Goal: Task Accomplishment & Management: Manage account settings

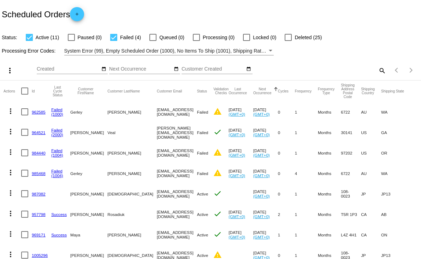
drag, startPoint x: 169, startPoint y: 113, endPoint x: 119, endPoint y: 111, distance: 50.2
click at [157, 111] on mat-cell "[EMAIL_ADDRESS][DOMAIN_NAME]" at bounding box center [177, 112] width 40 height 20
copy mat-cell "[EMAIL_ADDRESS][DOMAIN_NAME]"
click at [157, 110] on mat-cell "[EMAIL_ADDRESS][DOMAIN_NAME]" at bounding box center [177, 112] width 40 height 20
click at [14, 113] on mat-icon "more_vert" at bounding box center [10, 111] width 8 height 8
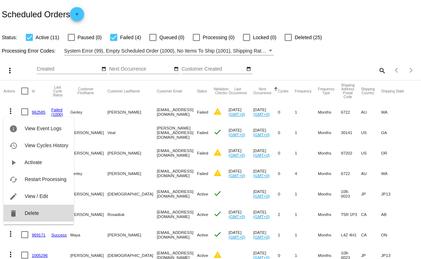
click at [45, 212] on button "delete Delete" at bounding box center [39, 213] width 70 height 17
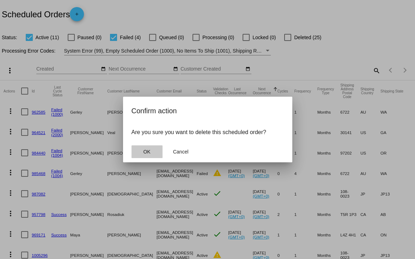
click at [145, 154] on span "OK" at bounding box center [146, 152] width 7 height 6
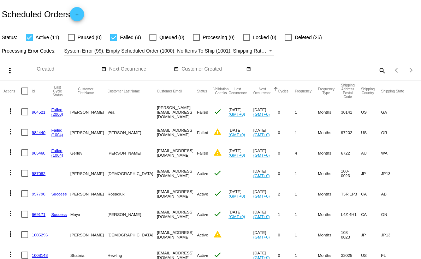
drag, startPoint x: 163, startPoint y: 133, endPoint x: 118, endPoint y: 133, distance: 45.2
click at [157, 133] on mat-cell "[EMAIL_ADDRESS][DOMAIN_NAME]" at bounding box center [177, 132] width 40 height 20
copy mat-cell "[EMAIL_ADDRESS][DOMAIN_NAME]"
click at [12, 132] on mat-icon "more_vert" at bounding box center [10, 131] width 8 height 8
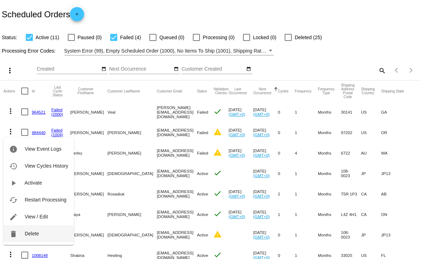
click at [44, 229] on button "delete Delete" at bounding box center [39, 233] width 70 height 17
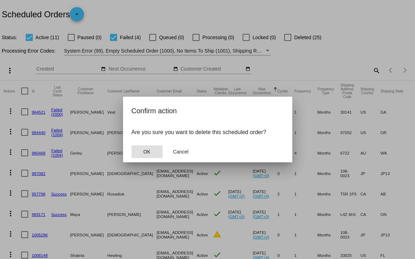
click at [140, 154] on button "OK" at bounding box center [147, 151] width 31 height 13
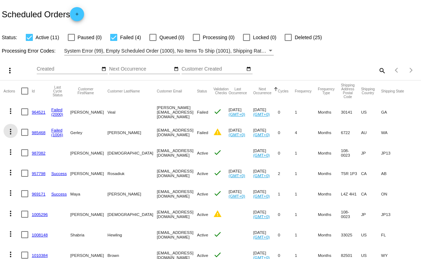
click at [10, 131] on mat-icon "more_vert" at bounding box center [10, 131] width 8 height 8
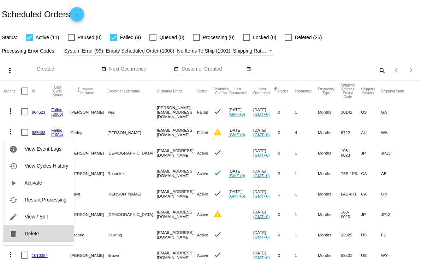
click at [51, 229] on button "delete Delete" at bounding box center [39, 233] width 70 height 17
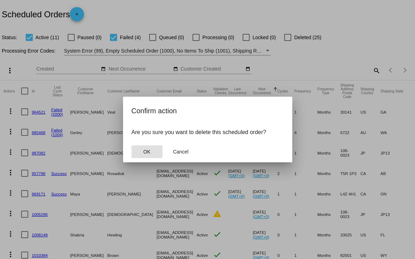
click at [150, 153] on span "OK" at bounding box center [146, 152] width 7 height 6
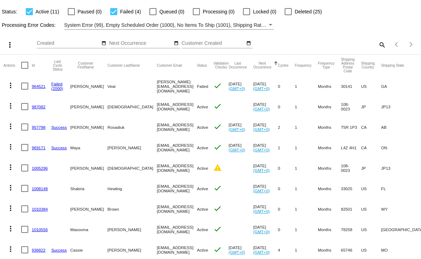
scroll to position [32, 0]
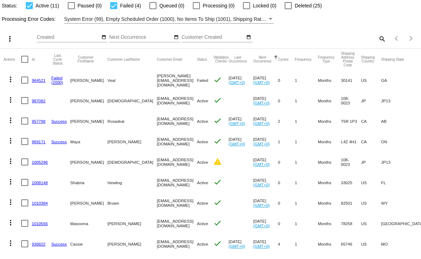
drag, startPoint x: 166, startPoint y: 162, endPoint x: 122, endPoint y: 162, distance: 43.8
click at [157, 163] on mat-cell "[EMAIL_ADDRESS][DOMAIN_NAME]" at bounding box center [177, 162] width 40 height 20
copy mat-cell "[EMAIL_ADDRESS][DOMAIN_NAME]"
click at [112, 6] on div at bounding box center [113, 5] width 7 height 7
click at [113, 9] on input "Failed (4)" at bounding box center [113, 9] width 0 height 0
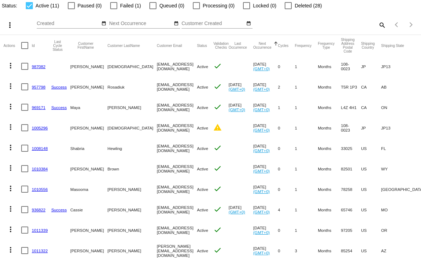
drag, startPoint x: 164, startPoint y: 129, endPoint x: 116, endPoint y: 127, distance: 48.0
click at [157, 127] on mat-cell "[EMAIL_ADDRESS][DOMAIN_NAME]" at bounding box center [177, 128] width 40 height 20
copy mat-cell "[EMAIL_ADDRESS][DOMAIN_NAME]"
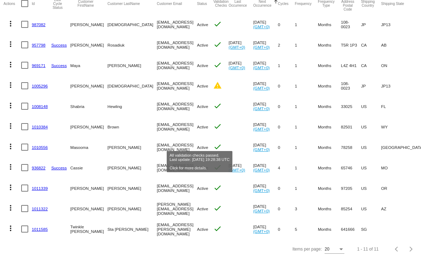
scroll to position [0, 0]
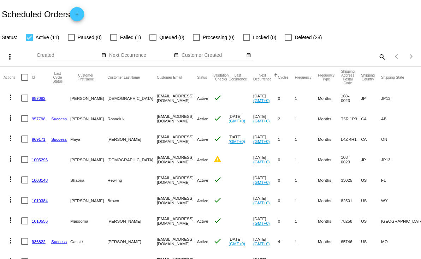
click at [113, 37] on div at bounding box center [113, 37] width 7 height 7
click at [113, 41] on input "Failed (1)" at bounding box center [113, 41] width 0 height 0
checkbox input "true"
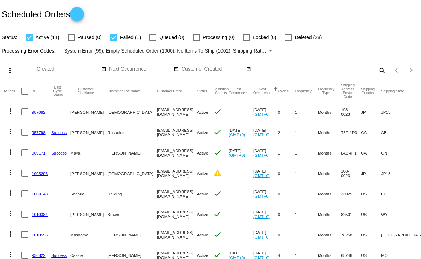
click at [69, 37] on app-dashboard-scheduled-orders "Scheduled Orders add Status: Active (11) Paused (0) Failed (1) Queued (0) Proce…" at bounding box center [210, 173] width 421 height 347
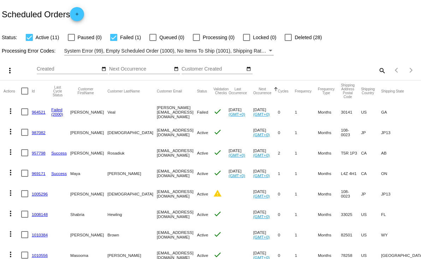
click at [29, 39] on div at bounding box center [29, 37] width 7 height 7
click at [29, 41] on input "Active (11)" at bounding box center [29, 41] width 0 height 0
checkbox input "false"
click at [75, 36] on label "Paused (0)" at bounding box center [85, 37] width 34 height 8
click at [71, 41] on input "Paused (0)" at bounding box center [71, 41] width 0 height 0
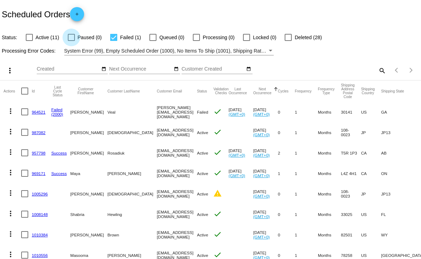
checkbox input "true"
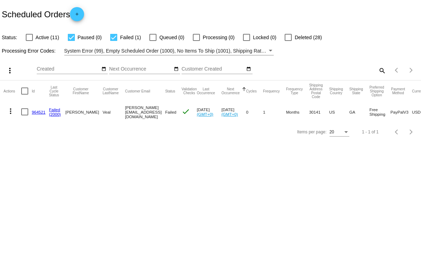
drag, startPoint x: 163, startPoint y: 113, endPoint x: 111, endPoint y: 113, distance: 51.5
click at [111, 113] on mat-row "more_vert 964521 Failed (2000) [PERSON_NAME] [PERSON_NAME][EMAIL_ADDRESS][DOMAI…" at bounding box center [248, 112] width 488 height 20
copy mat-row "[PERSON_NAME][EMAIL_ADDRESS][DOMAIN_NAME]"
drag, startPoint x: 115, startPoint y: 37, endPoint x: 47, endPoint y: 37, distance: 67.8
click at [115, 37] on div at bounding box center [113, 37] width 7 height 7
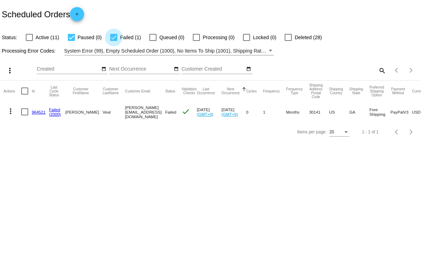
click at [114, 41] on input "Failed (1)" at bounding box center [113, 41] width 0 height 0
checkbox input "false"
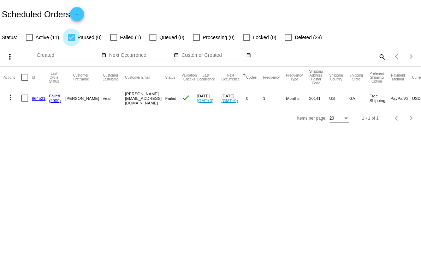
click at [72, 37] on div at bounding box center [71, 37] width 7 height 7
click at [71, 41] on input "Paused (0)" at bounding box center [71, 41] width 0 height 0
checkbox input "false"
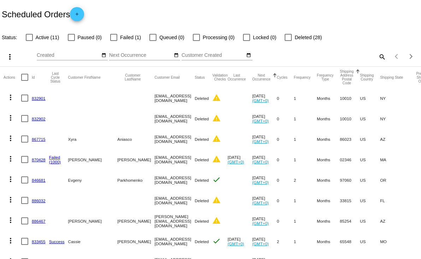
scroll to position [194, 0]
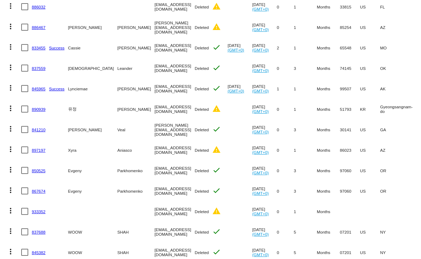
click at [35, 128] on link "841210" at bounding box center [39, 129] width 14 height 5
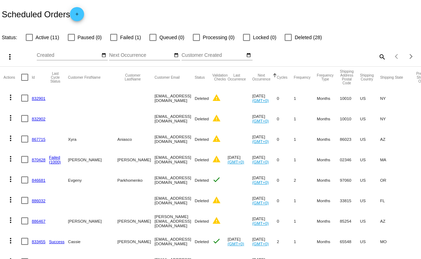
click at [30, 40] on div at bounding box center [29, 37] width 7 height 7
click at [29, 41] on input "Active (11)" at bounding box center [29, 41] width 0 height 0
checkbox input "true"
